Goal: Task Accomplishment & Management: Manage account settings

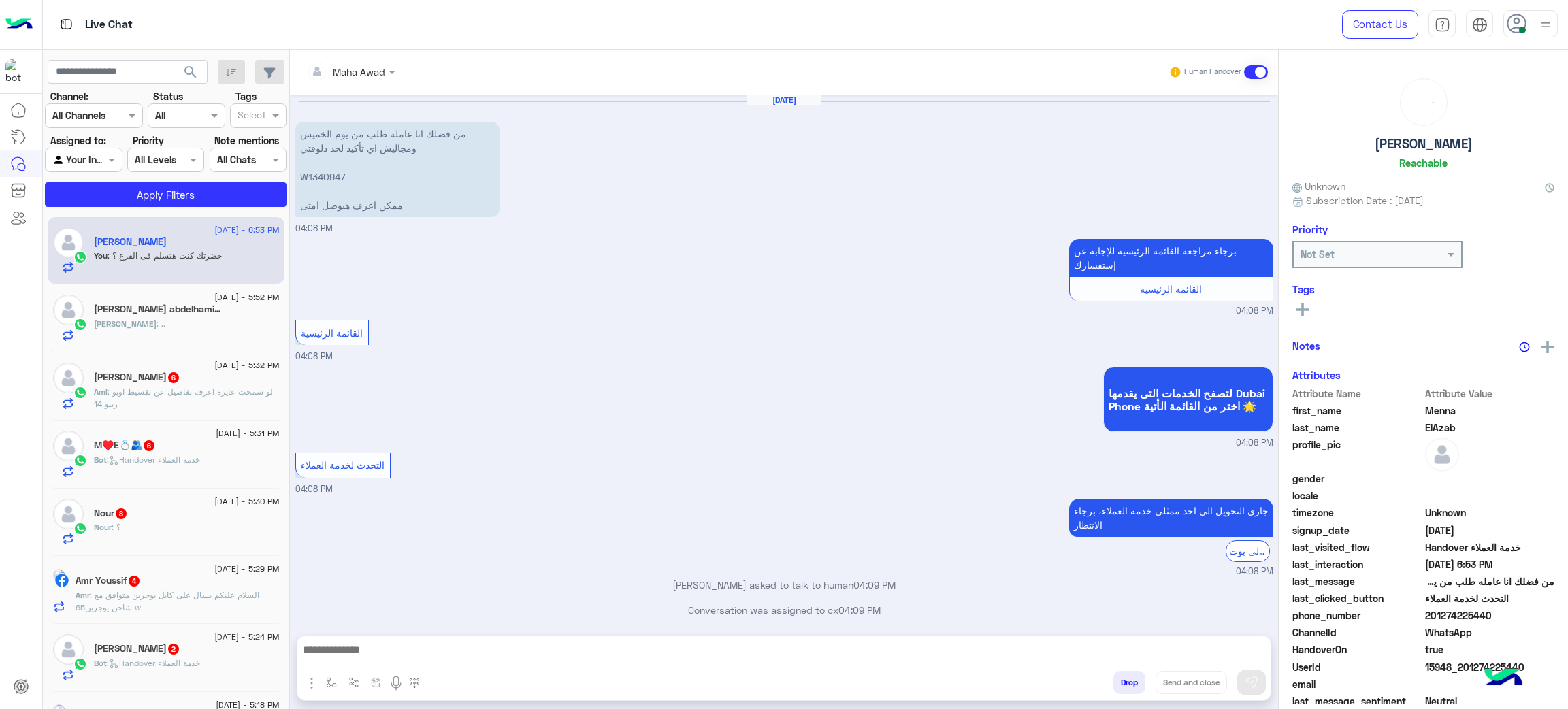
scroll to position [411, 0]
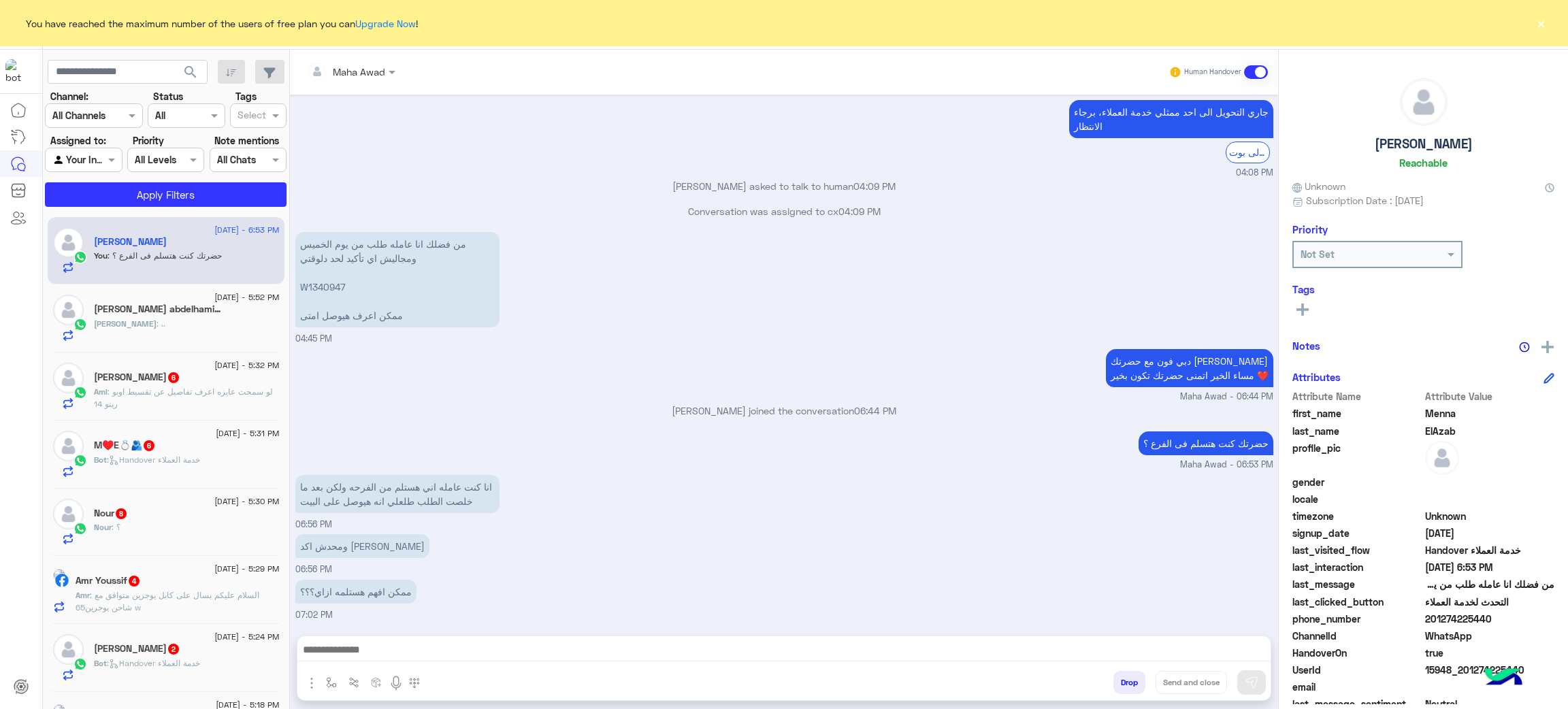
click at [1543, 16] on button "×" at bounding box center [1540, 23] width 13 height 13
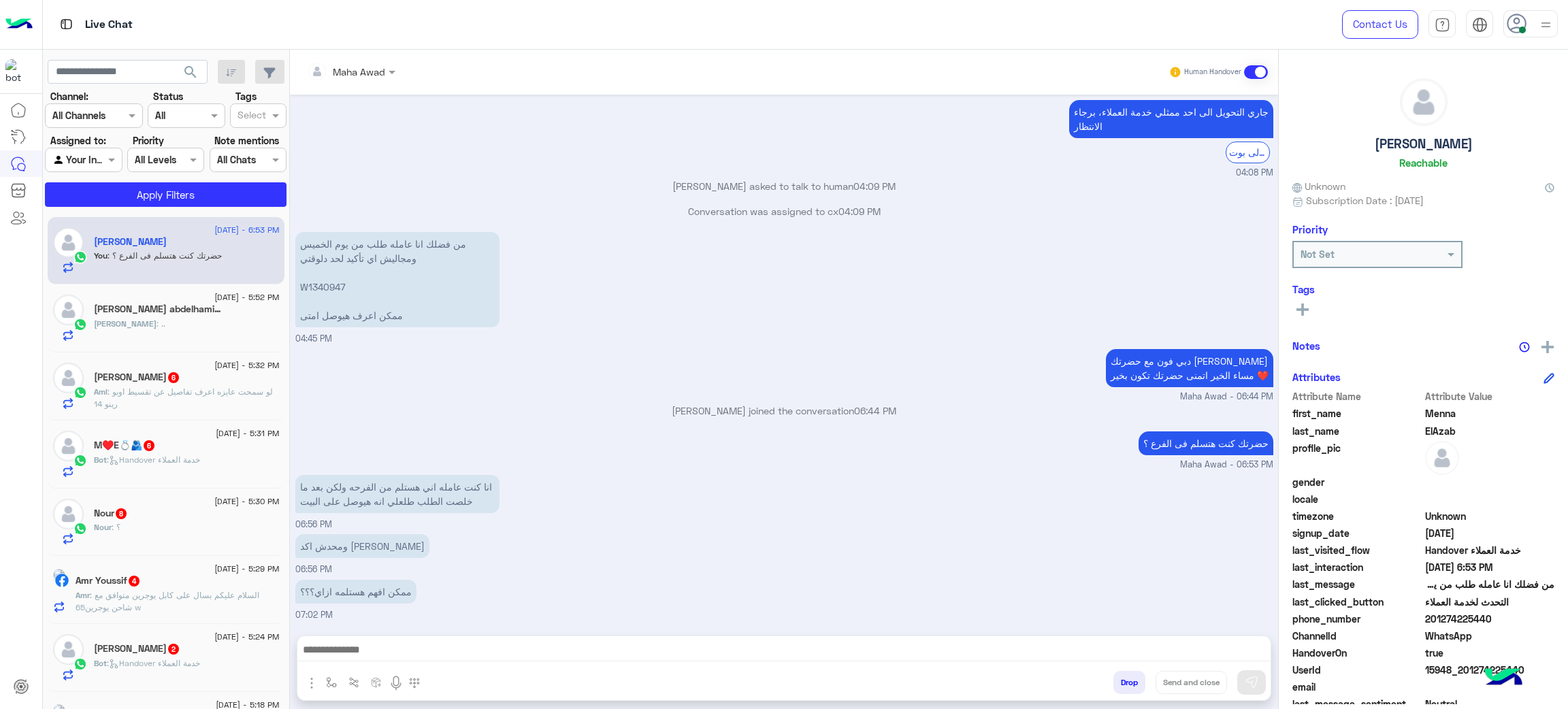
click at [1509, 22] on icon at bounding box center [1517, 23] width 20 height 20
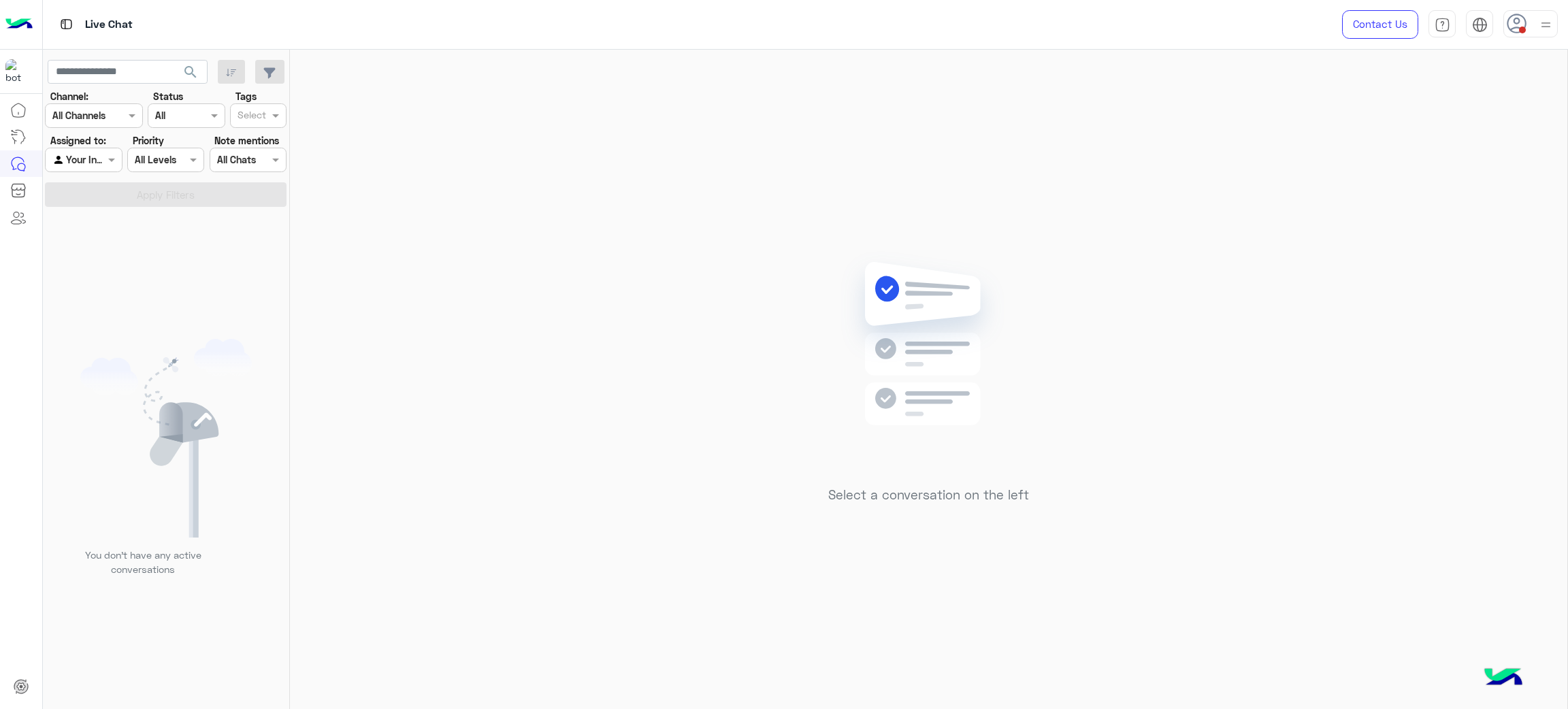
click at [1517, 26] on icon at bounding box center [1517, 23] width 20 height 20
click at [1524, 195] on label "Offline" at bounding box center [1472, 193] width 149 height 24
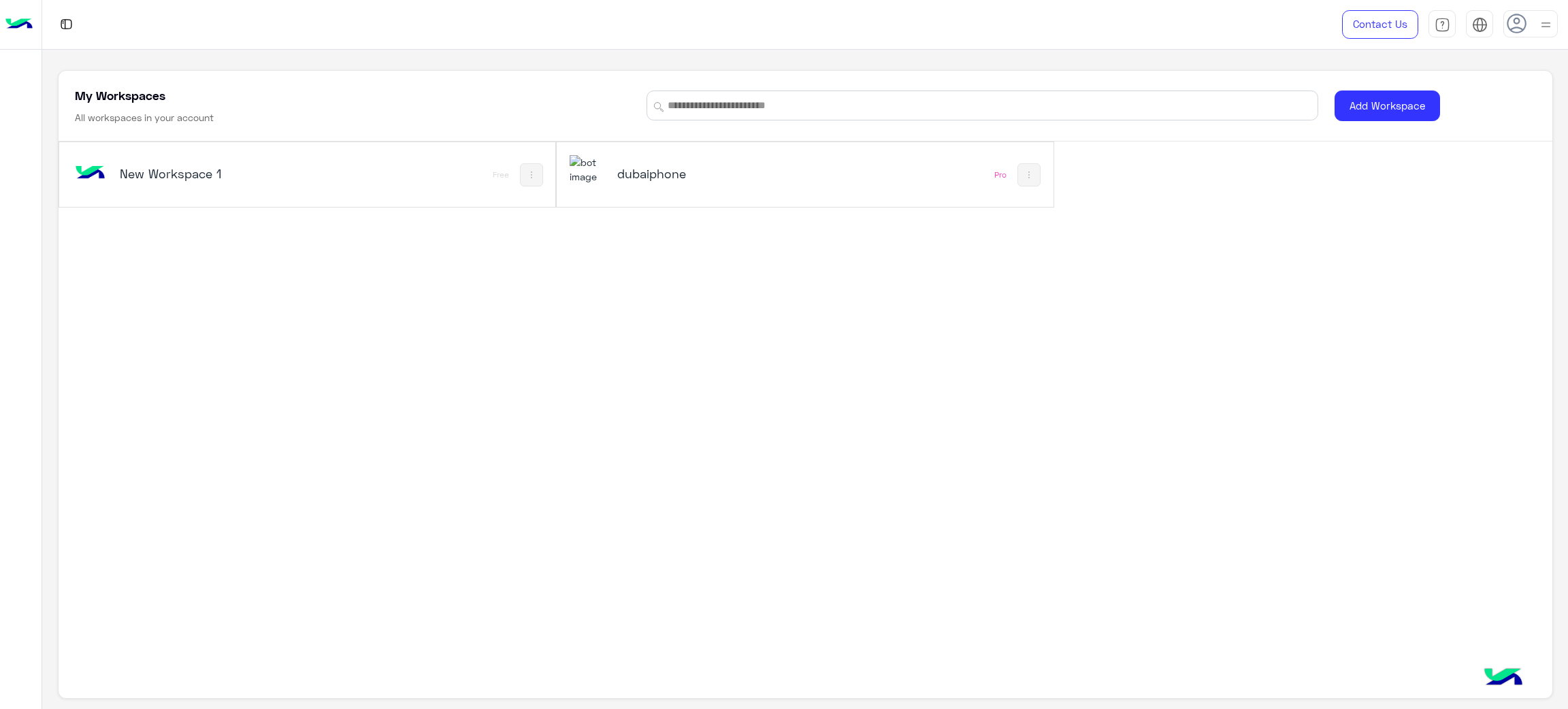
click at [949, 180] on div "dubaiphone Pro" at bounding box center [805, 174] width 497 height 65
